Goal: Find specific page/section: Find specific page/section

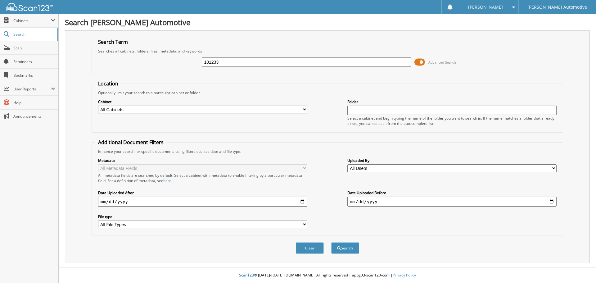
type input "101233"
click at [331, 242] on button "Search" at bounding box center [345, 247] width 28 height 11
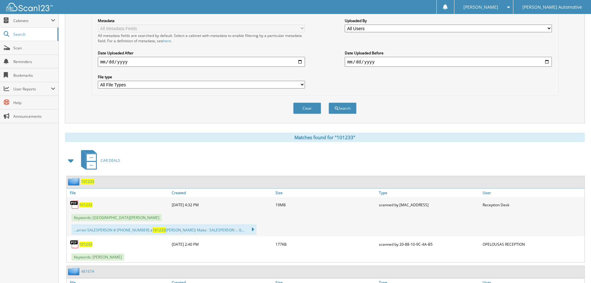
scroll to position [155, 0]
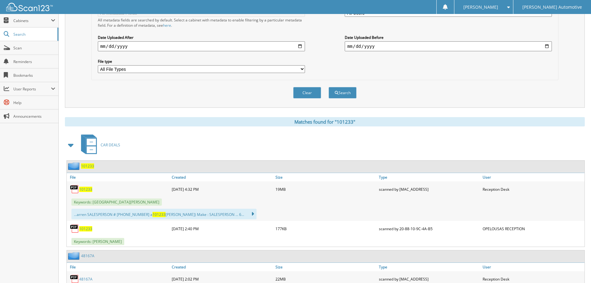
click at [85, 189] on span "101233" at bounding box center [85, 189] width 13 height 5
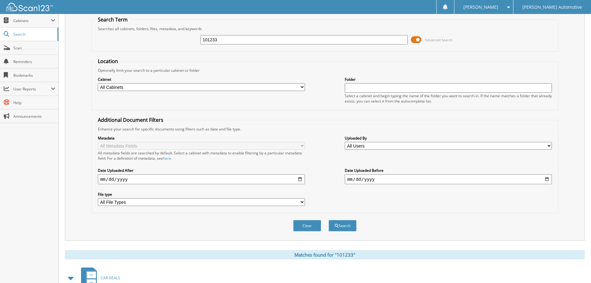
scroll to position [0, 0]
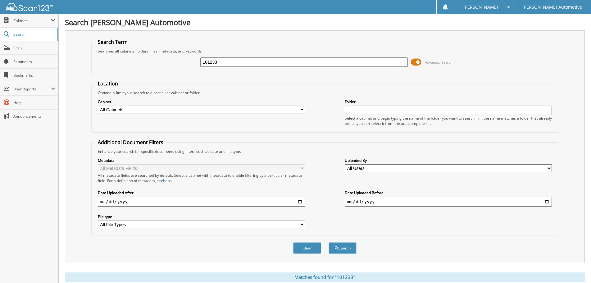
drag, startPoint x: 233, startPoint y: 58, endPoint x: 112, endPoint y: 73, distance: 121.7
click at [126, 72] on fieldset "Search Term Searches all cabinets, folders, files, metadata, and keywords 10123…" at bounding box center [324, 55] width 467 height 35
click at [22, 51] on link "Scan" at bounding box center [29, 47] width 58 height 13
